Goal: Information Seeking & Learning: Get advice/opinions

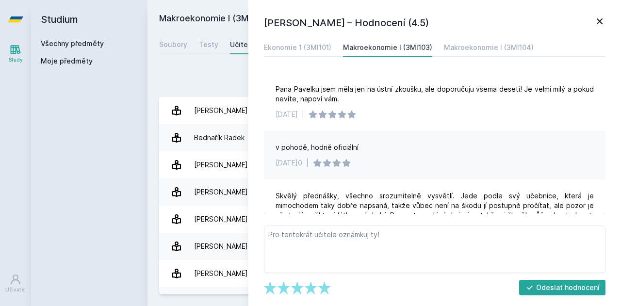
scroll to position [237, 0]
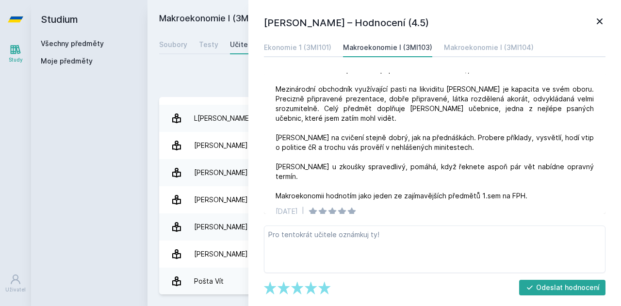
drag, startPoint x: 47, startPoint y: 44, endPoint x: 100, endPoint y: 42, distance: 53.4
click at [47, 44] on link "Všechny předměty" at bounding box center [72, 43] width 63 height 8
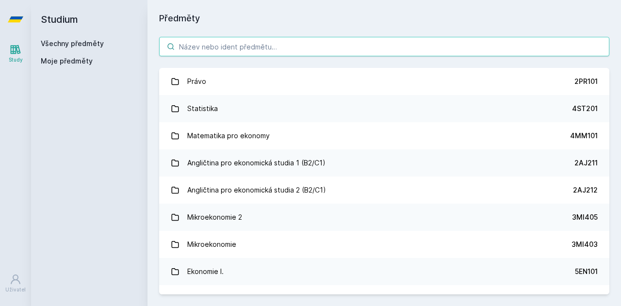
click at [255, 38] on input "search" at bounding box center [384, 46] width 450 height 19
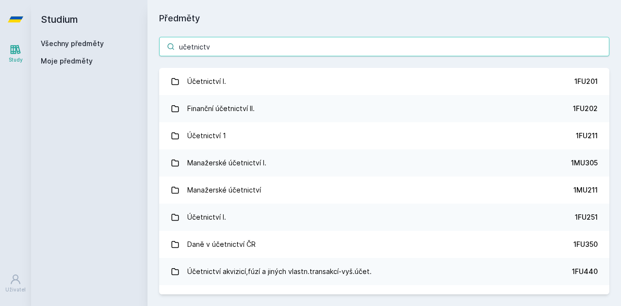
type input "učetnictv"
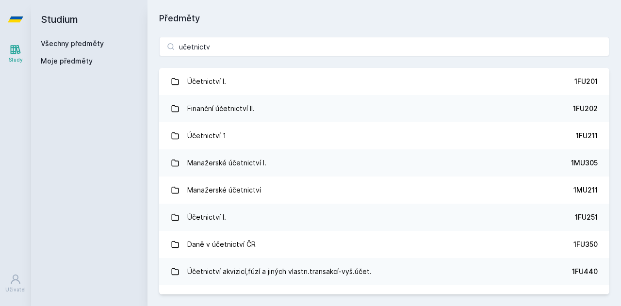
click at [235, 129] on link "Účetnictví 1 1FU211" at bounding box center [384, 135] width 450 height 27
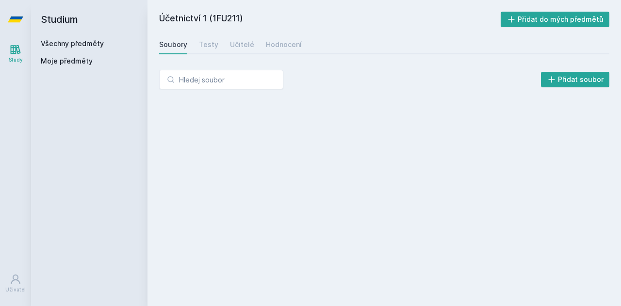
click at [240, 49] on link "Učitelé" at bounding box center [242, 44] width 24 height 19
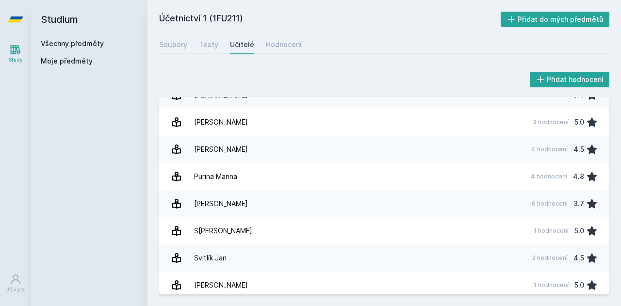
scroll to position [145, 0]
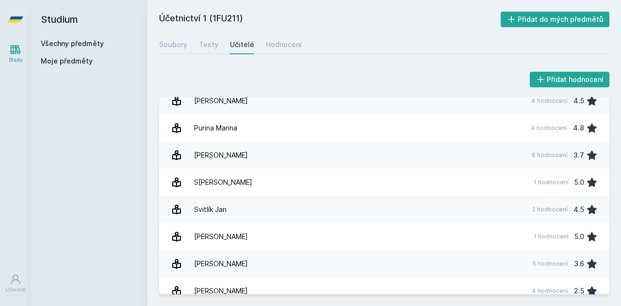
click at [229, 180] on div "S[PERSON_NAME]" at bounding box center [223, 182] width 58 height 19
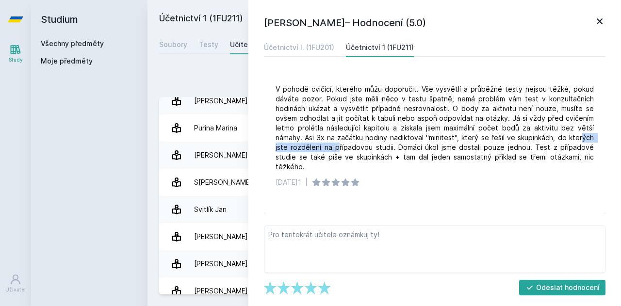
drag, startPoint x: 332, startPoint y: 147, endPoint x: 582, endPoint y: 138, distance: 249.9
click at [582, 138] on div "V pohodě cvičící, kterého můžu doporučit. Vše vysvětlí a průběžné testy nejsou …" at bounding box center [434, 127] width 318 height 87
click at [598, 19] on icon at bounding box center [599, 22] width 12 height 12
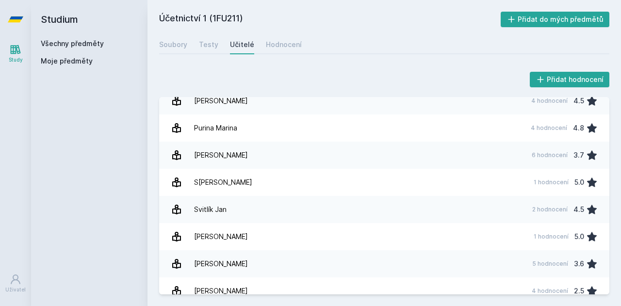
scroll to position [155, 0]
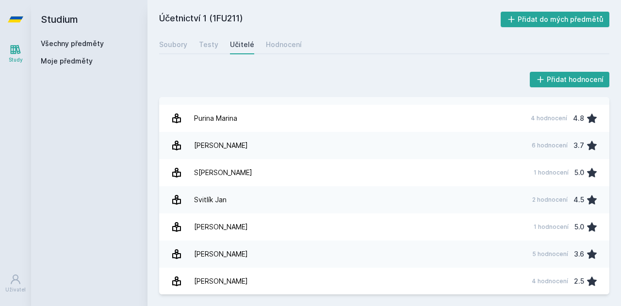
click at [62, 49] on div "Všechny předměty Moje předměty" at bounding box center [89, 54] width 97 height 31
click at [62, 46] on link "Všechny předměty" at bounding box center [72, 43] width 63 height 8
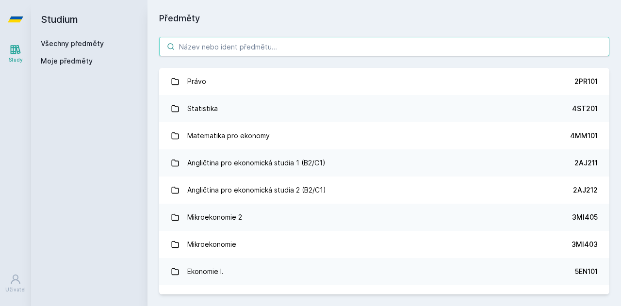
click at [236, 56] on input "search" at bounding box center [384, 46] width 450 height 19
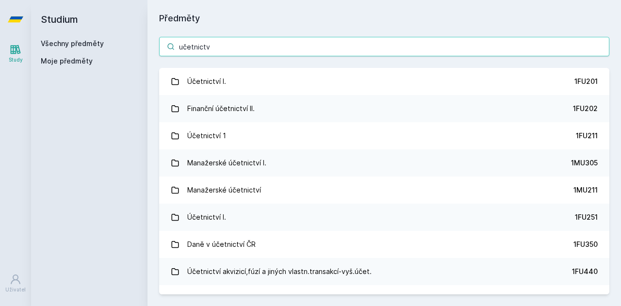
scroll to position [48, 0]
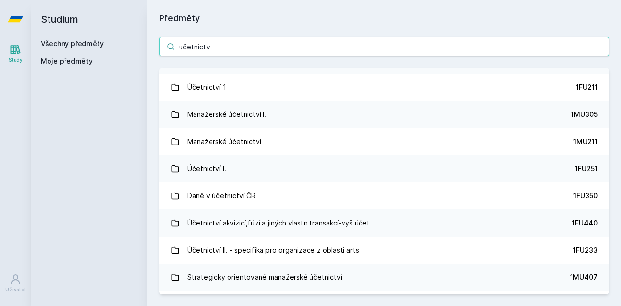
type input "učetnictv"
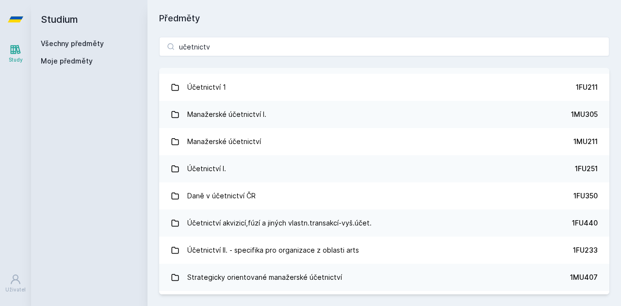
click at [263, 169] on link "Účetnictví I. 1FU251" at bounding box center [384, 168] width 450 height 27
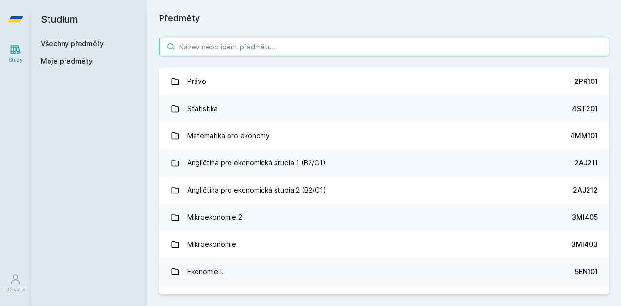
click at [263, 45] on input "search" at bounding box center [384, 46] width 450 height 19
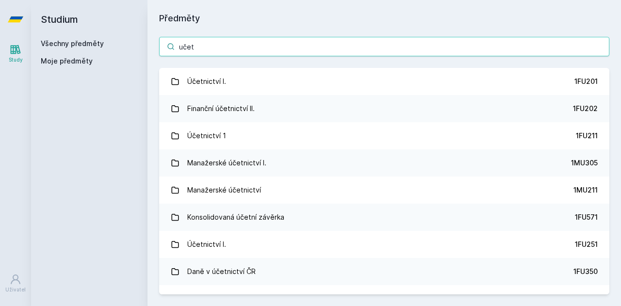
type input "učet"
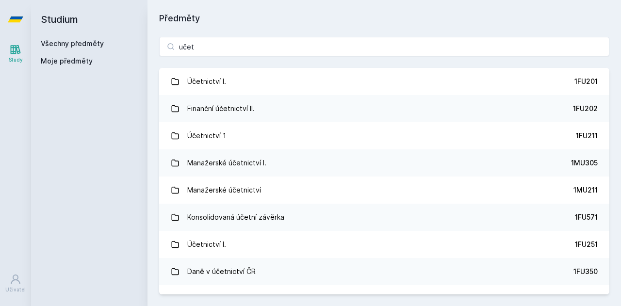
click at [205, 104] on div "Finanční účetnictví II." at bounding box center [220, 108] width 67 height 19
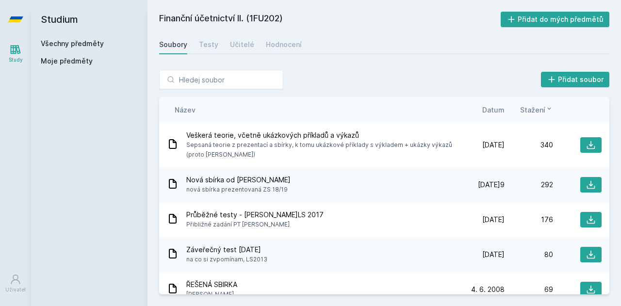
click at [240, 47] on div "Učitelé" at bounding box center [242, 45] width 24 height 10
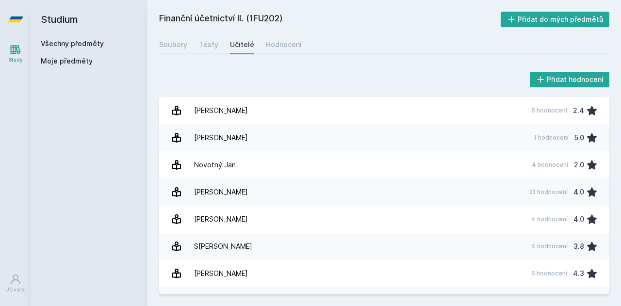
click at [80, 41] on link "Všechny předměty" at bounding box center [72, 43] width 63 height 8
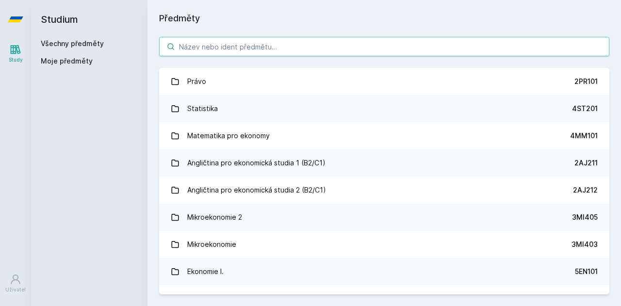
click at [213, 45] on input "search" at bounding box center [384, 46] width 450 height 19
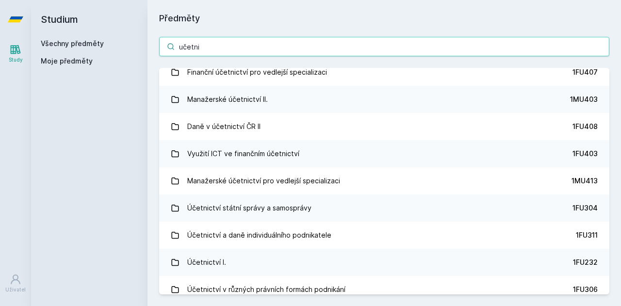
scroll to position [339, 0]
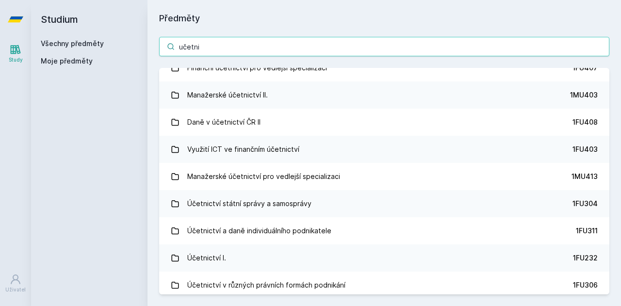
type input "učetni"
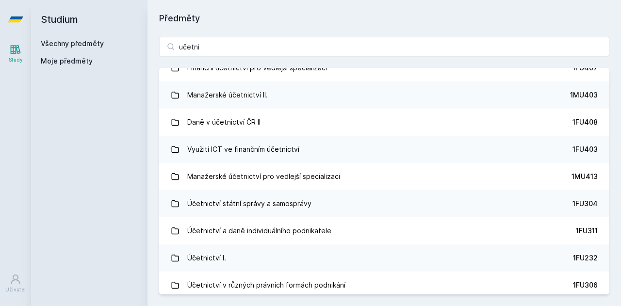
click at [251, 251] on link "Účetnictví I. 1FU232" at bounding box center [384, 257] width 450 height 27
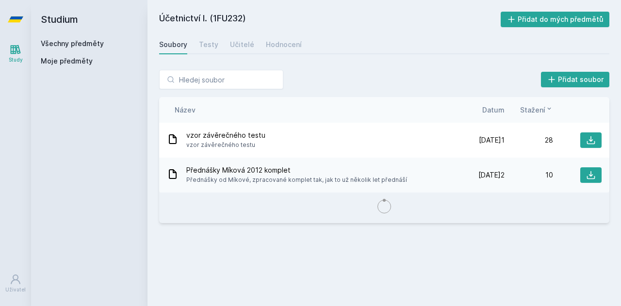
click at [232, 42] on div "Učitelé" at bounding box center [242, 45] width 24 height 10
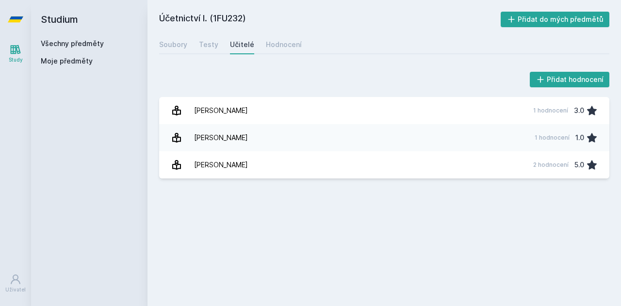
click at [183, 47] on div "Soubory" at bounding box center [173, 45] width 28 height 10
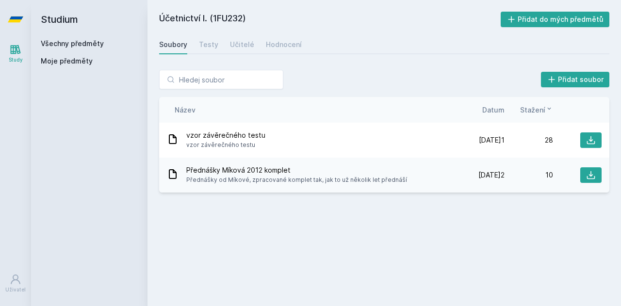
click at [100, 41] on link "Všechny předměty" at bounding box center [72, 43] width 63 height 8
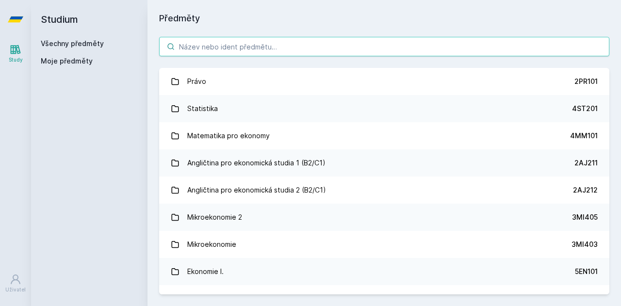
drag, startPoint x: 190, startPoint y: 51, endPoint x: 195, endPoint y: 55, distance: 6.5
click at [192, 51] on input "search" at bounding box center [384, 46] width 450 height 19
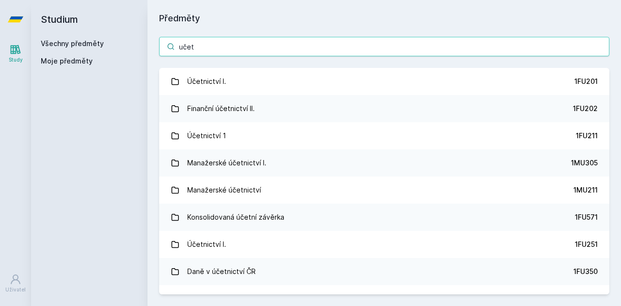
type input "učet"
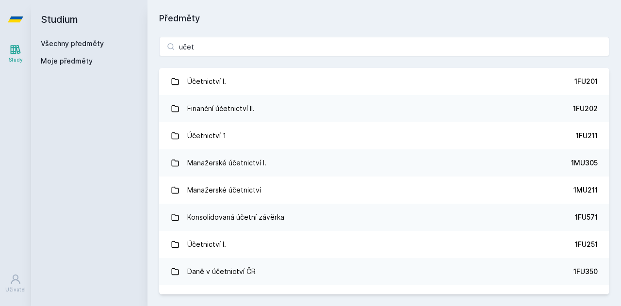
click at [218, 83] on div "Účetnictví I." at bounding box center [206, 81] width 39 height 19
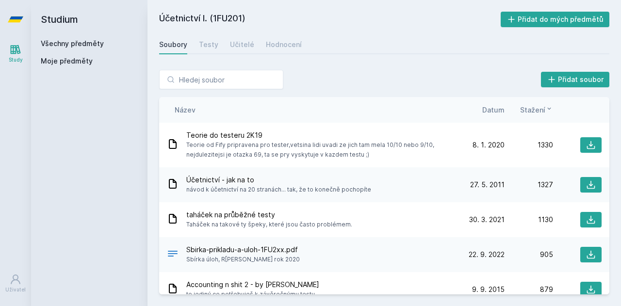
click at [231, 48] on div "Učitelé" at bounding box center [242, 45] width 24 height 10
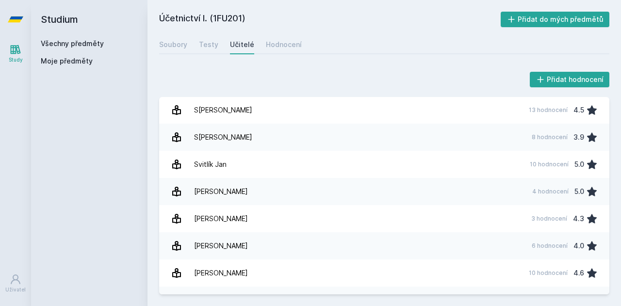
scroll to position [1445, 0]
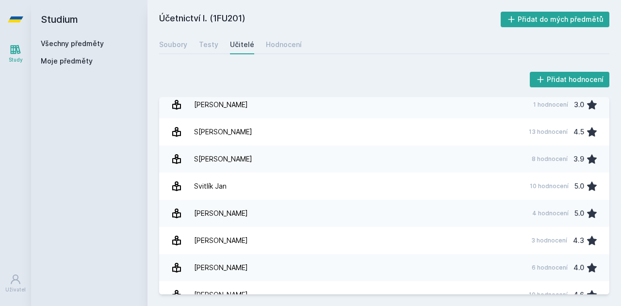
click at [295, 126] on link "[PERSON_NAME] 13 hodnocení 4.5" at bounding box center [384, 131] width 450 height 27
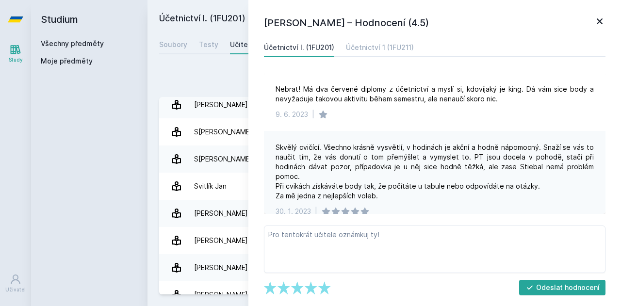
drag, startPoint x: 327, startPoint y: 97, endPoint x: 430, endPoint y: 58, distance: 110.2
click at [430, 58] on div "Účetnictví I. (1FU201) Účetnictví 1 (1FU211) Nebrat! Má dva červené diplomy z ú…" at bounding box center [434, 126] width 345 height 176
click at [429, 171] on div "Skvělý cvičící. Všechno krásně vysvětlí, v hodinách je akční a hodně nápomocný.…" at bounding box center [434, 172] width 318 height 58
